Goal: Task Accomplishment & Management: Complete application form

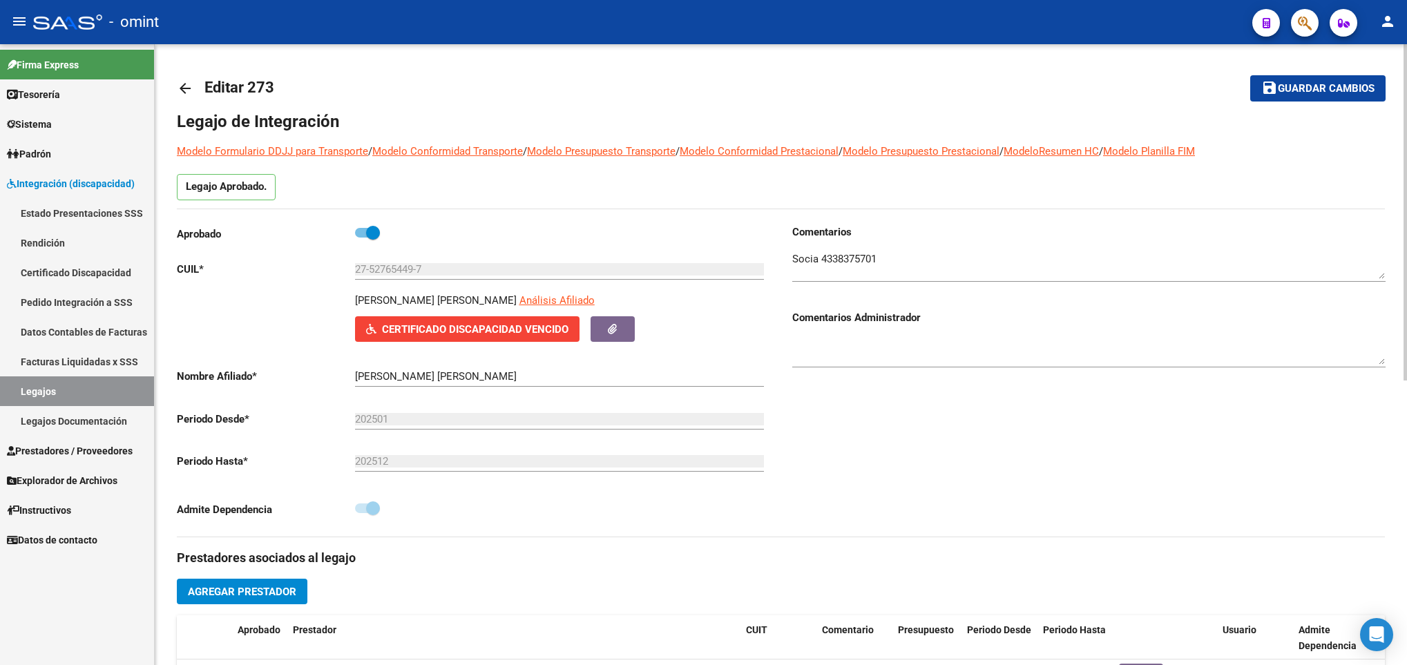
click at [185, 81] on mat-icon "arrow_back" at bounding box center [185, 88] width 17 height 17
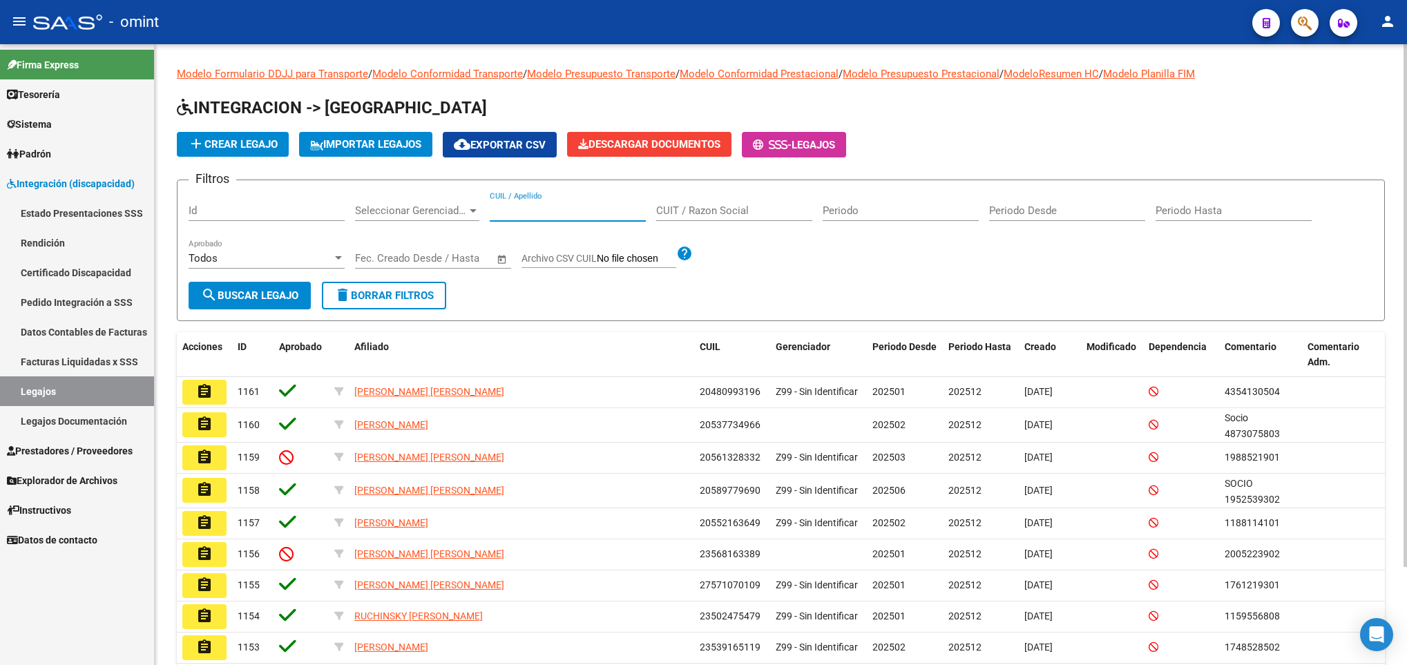
click at [500, 211] on input "CUIL / Apellido" at bounding box center [568, 210] width 156 height 12
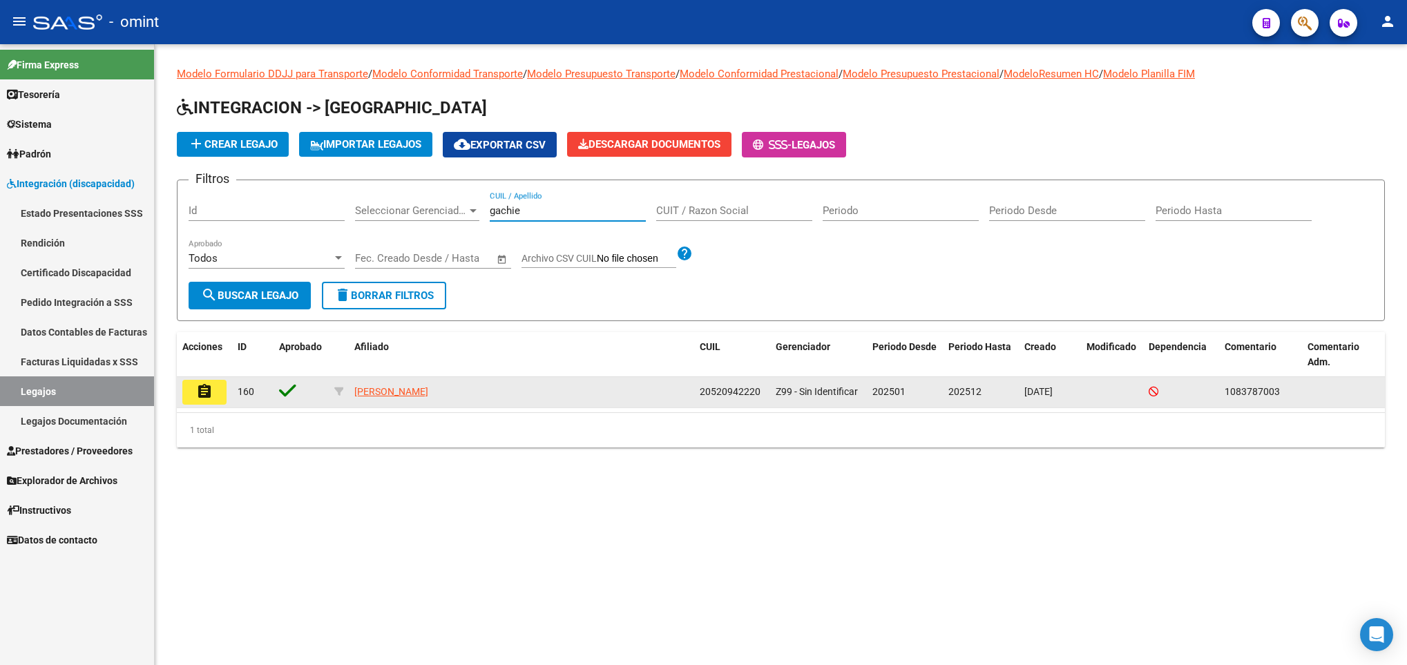
type input "gachie"
click at [214, 398] on button "assignment" at bounding box center [204, 392] width 44 height 25
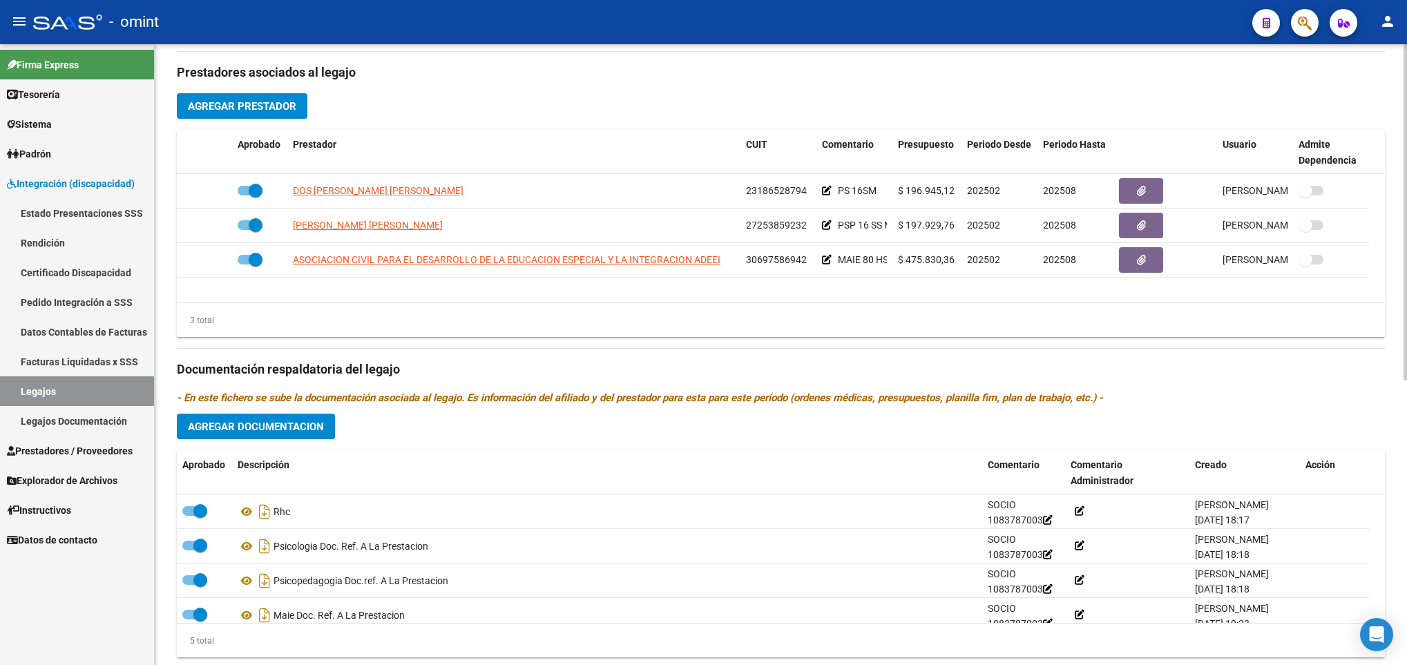
scroll to position [518, 0]
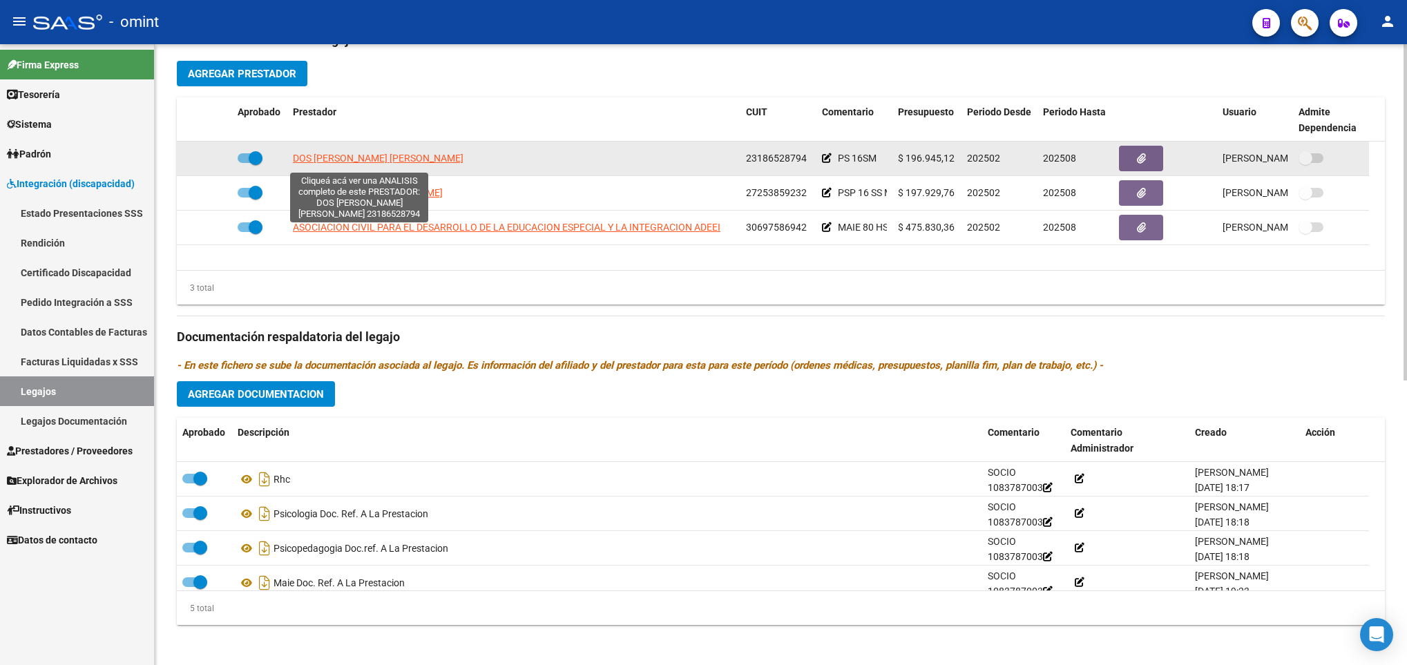
click at [340, 164] on span "DOS [PERSON_NAME] [PERSON_NAME]" at bounding box center [378, 158] width 171 height 11
type textarea "23186528794"
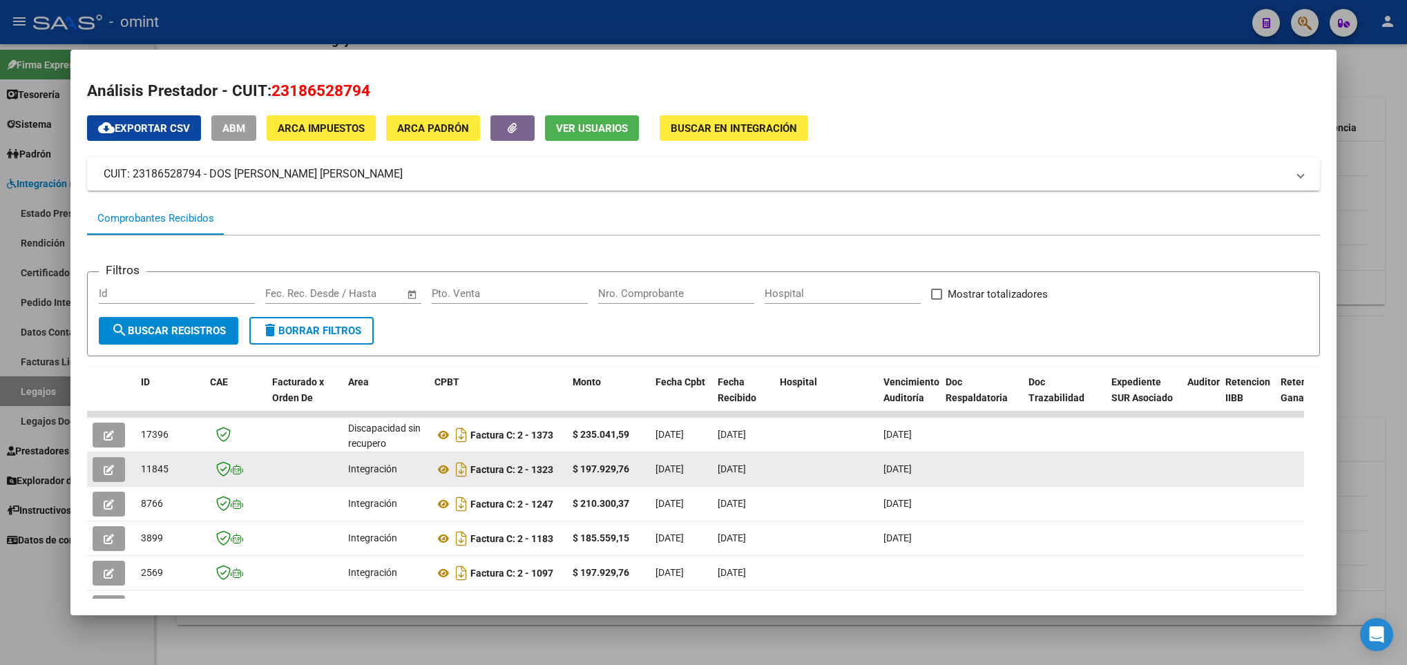
click at [438, 479] on div "Factura C: 2 - 1323" at bounding box center [497, 469] width 127 height 22
click at [445, 466] on icon at bounding box center [443, 469] width 18 height 17
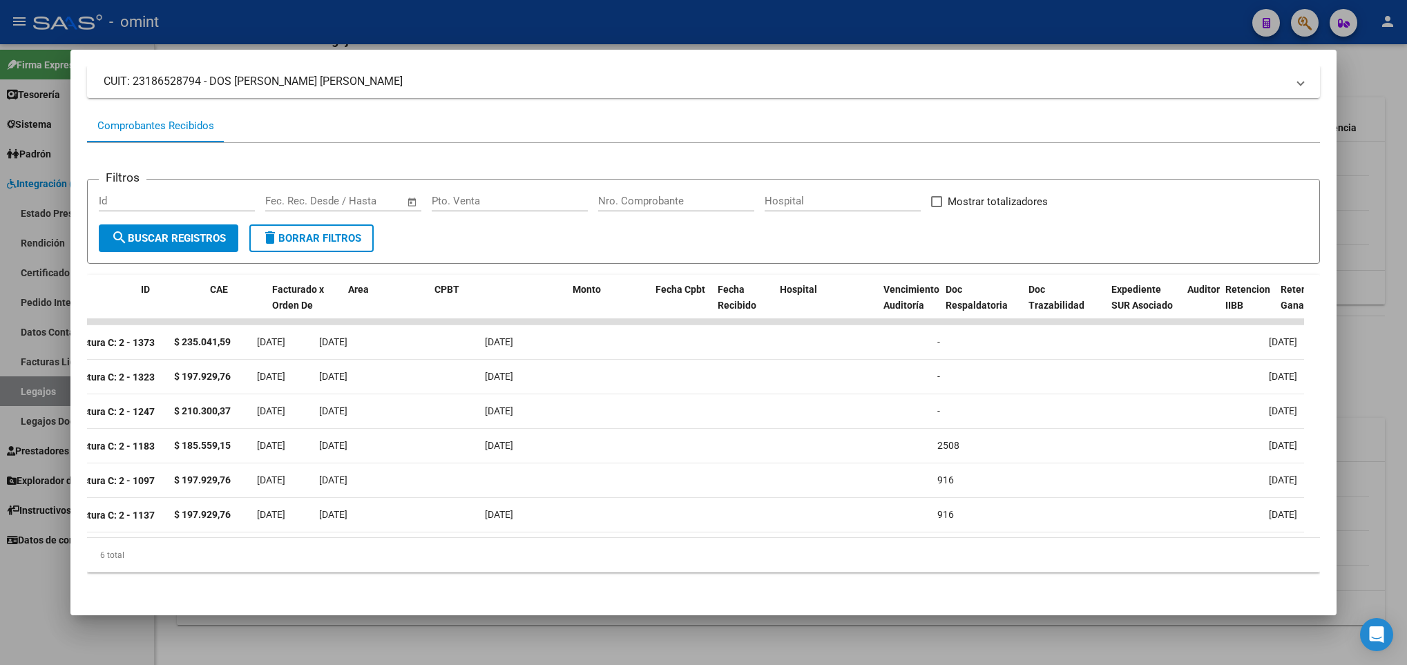
scroll to position [0, 0]
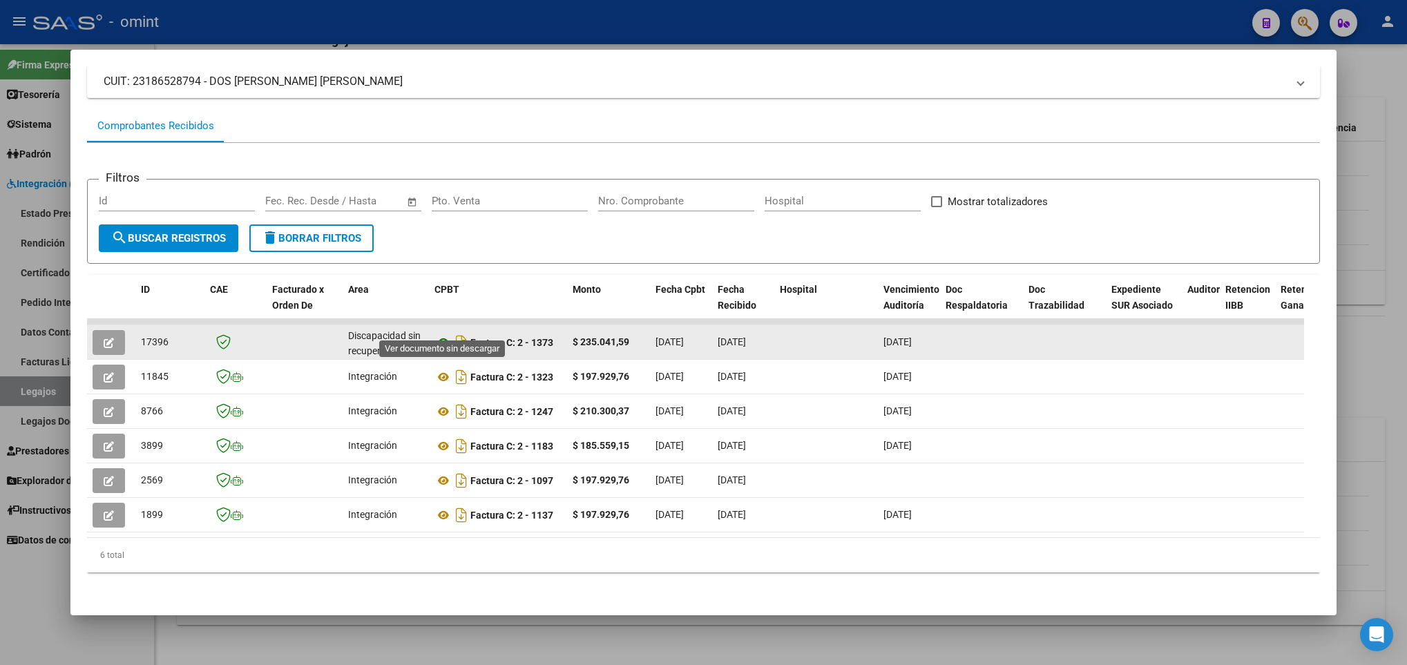
click at [439, 334] on icon at bounding box center [443, 342] width 18 height 17
click at [110, 338] on icon "button" at bounding box center [109, 343] width 10 height 10
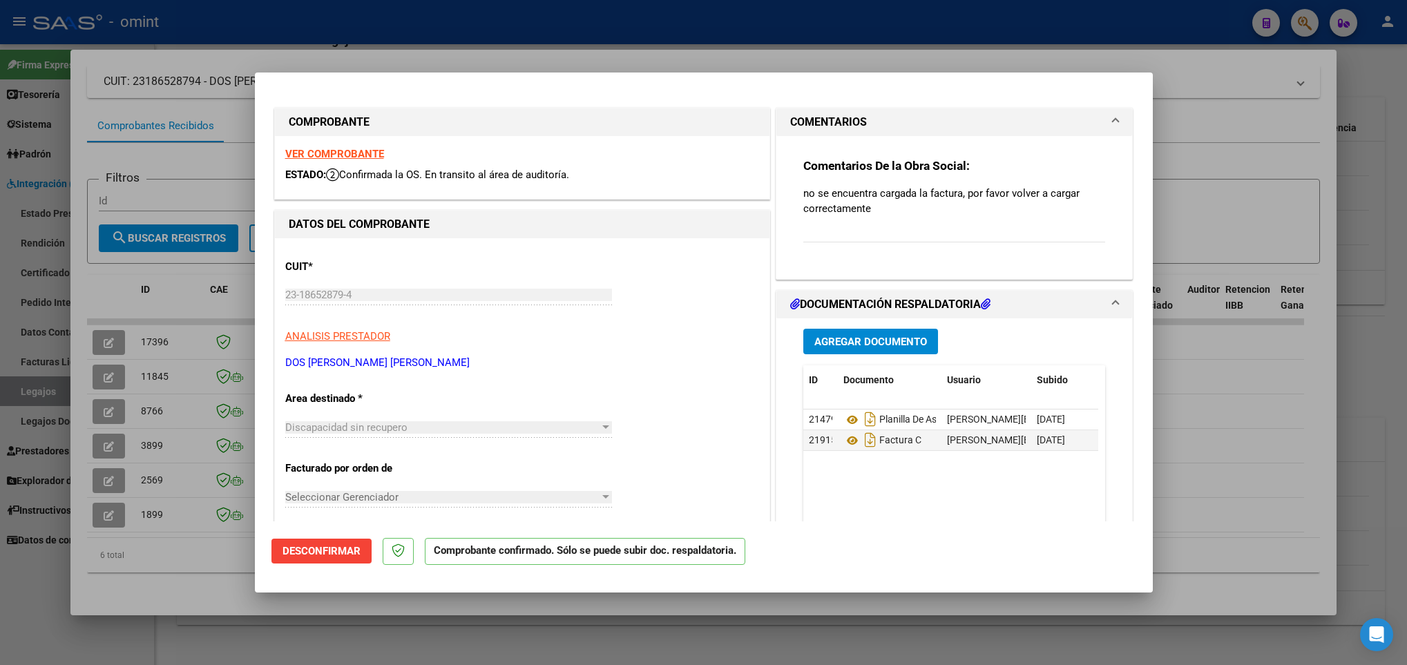
click at [122, 582] on div at bounding box center [703, 332] width 1407 height 665
type input "$ 0,00"
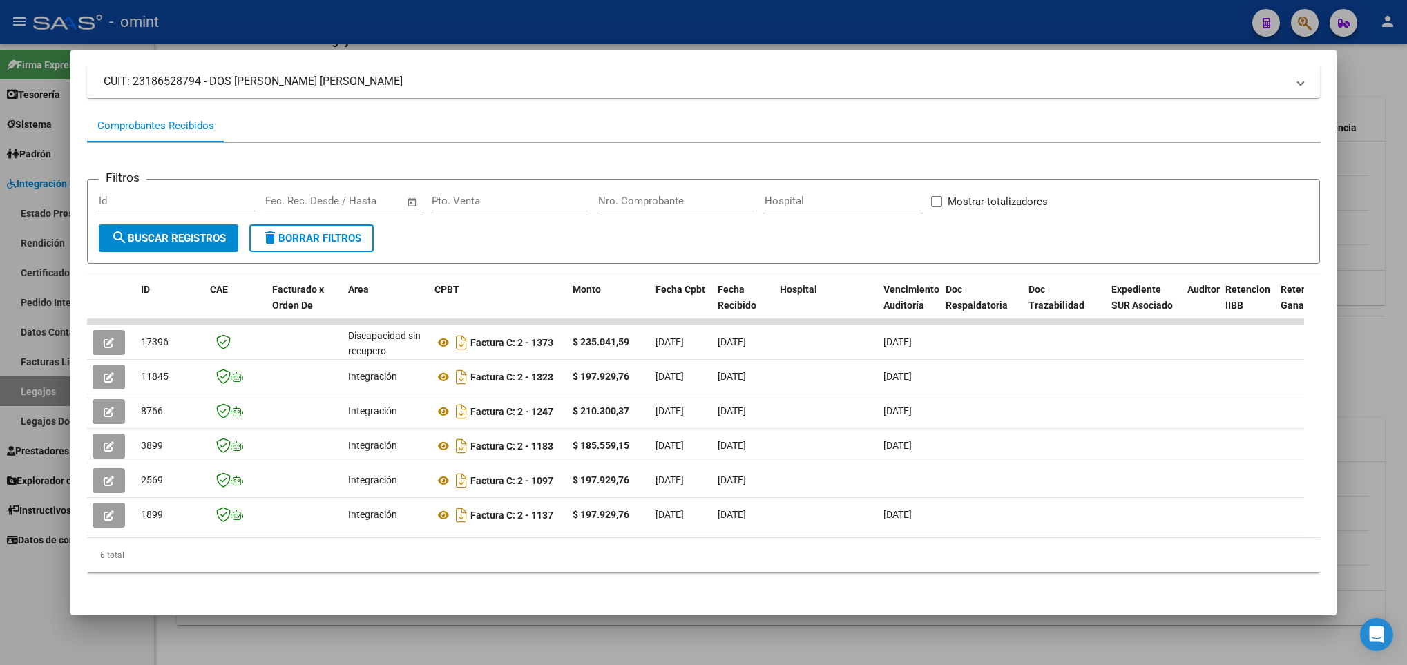
click at [463, 650] on div at bounding box center [703, 332] width 1407 height 665
